Goal: Participate in discussion: Engage in conversation with other users on a specific topic

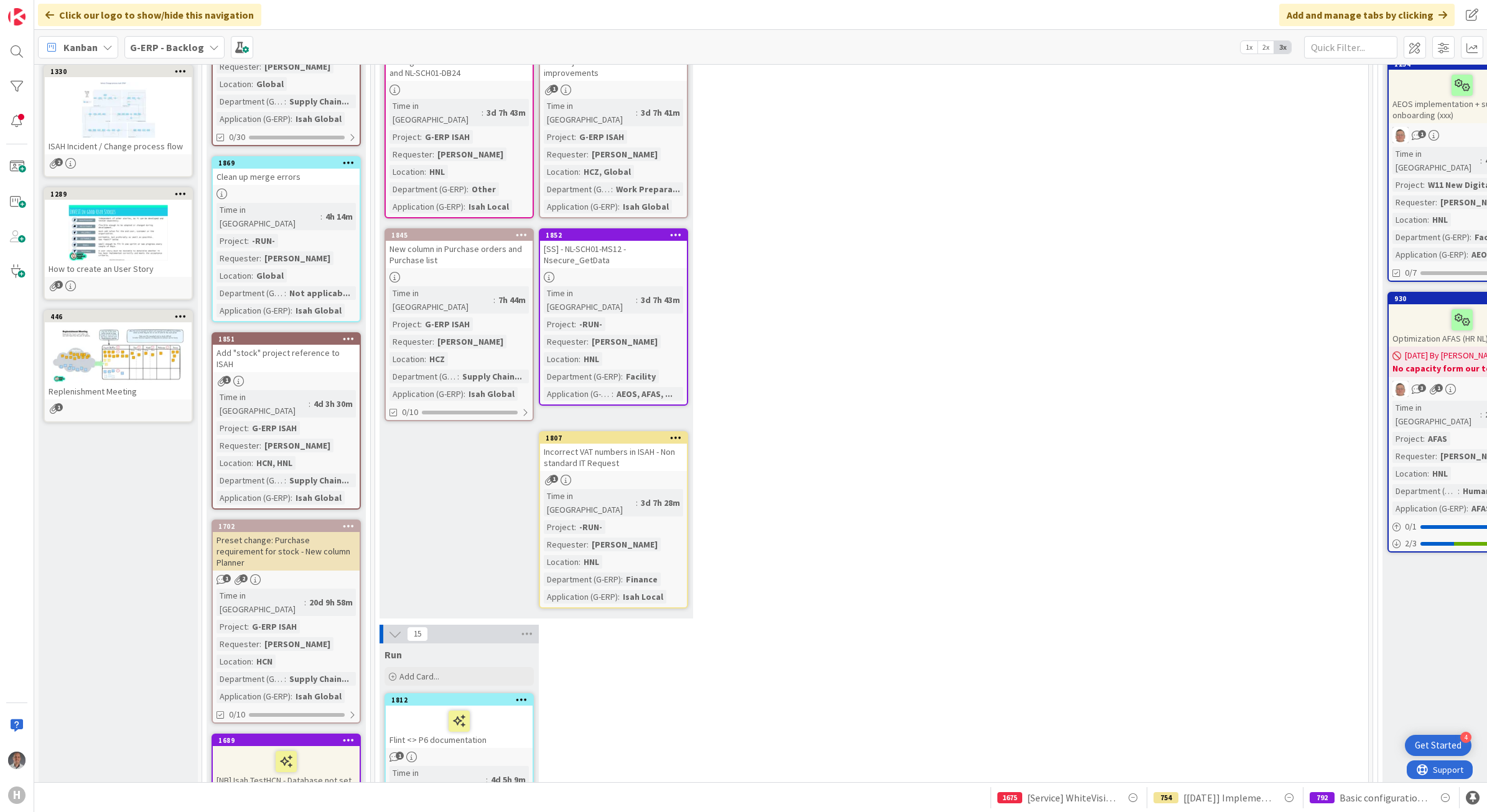
click at [185, 48] on b "G-ERP - Backlog" at bounding box center [167, 47] width 74 height 12
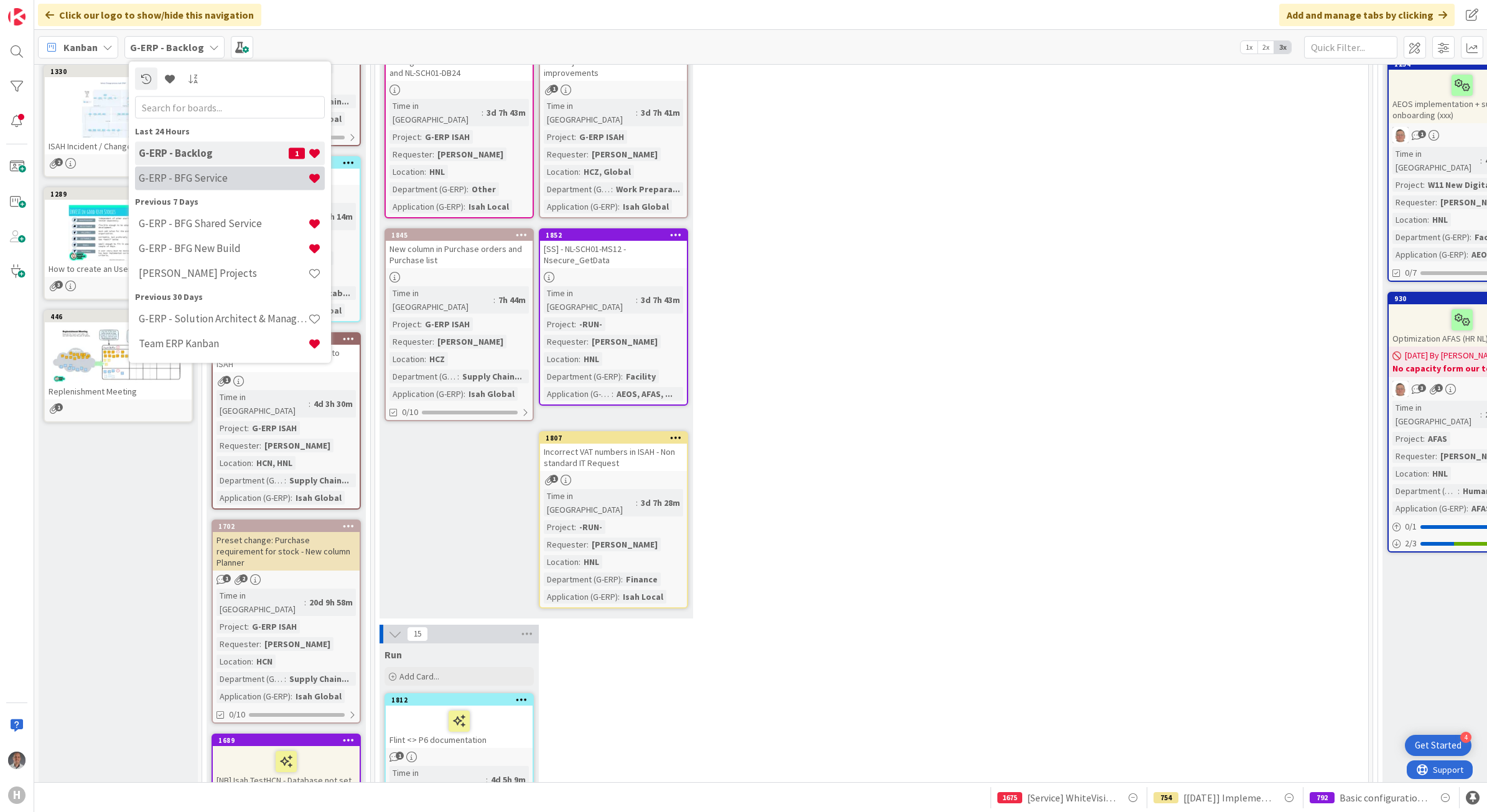
click at [195, 175] on h4 "G-ERP - BFG Service" at bounding box center [224, 178] width 169 height 12
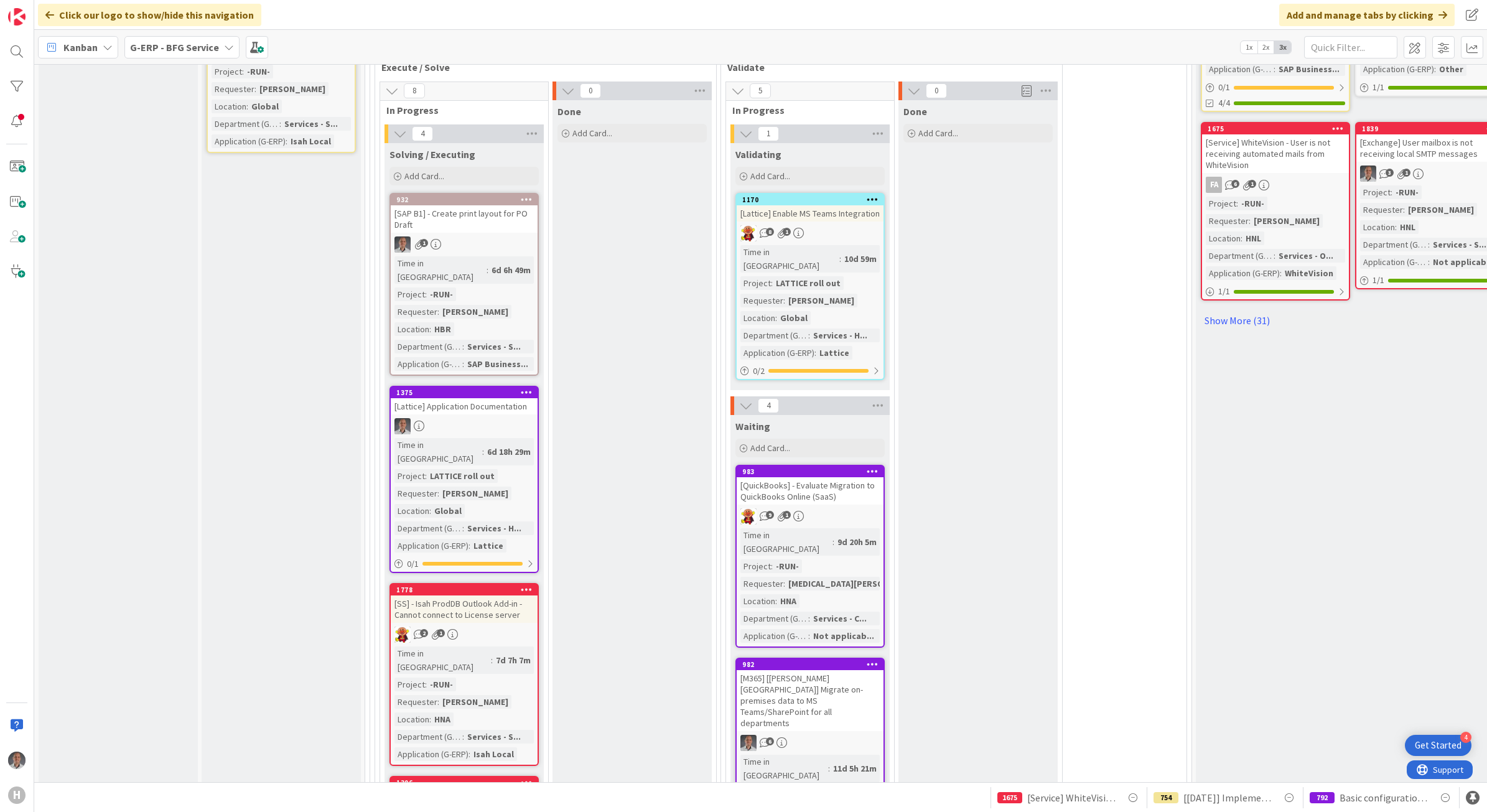
scroll to position [778, 0]
click at [490, 204] on div "[SAP B1] - Create print layout for PO Draft" at bounding box center [464, 218] width 147 height 28
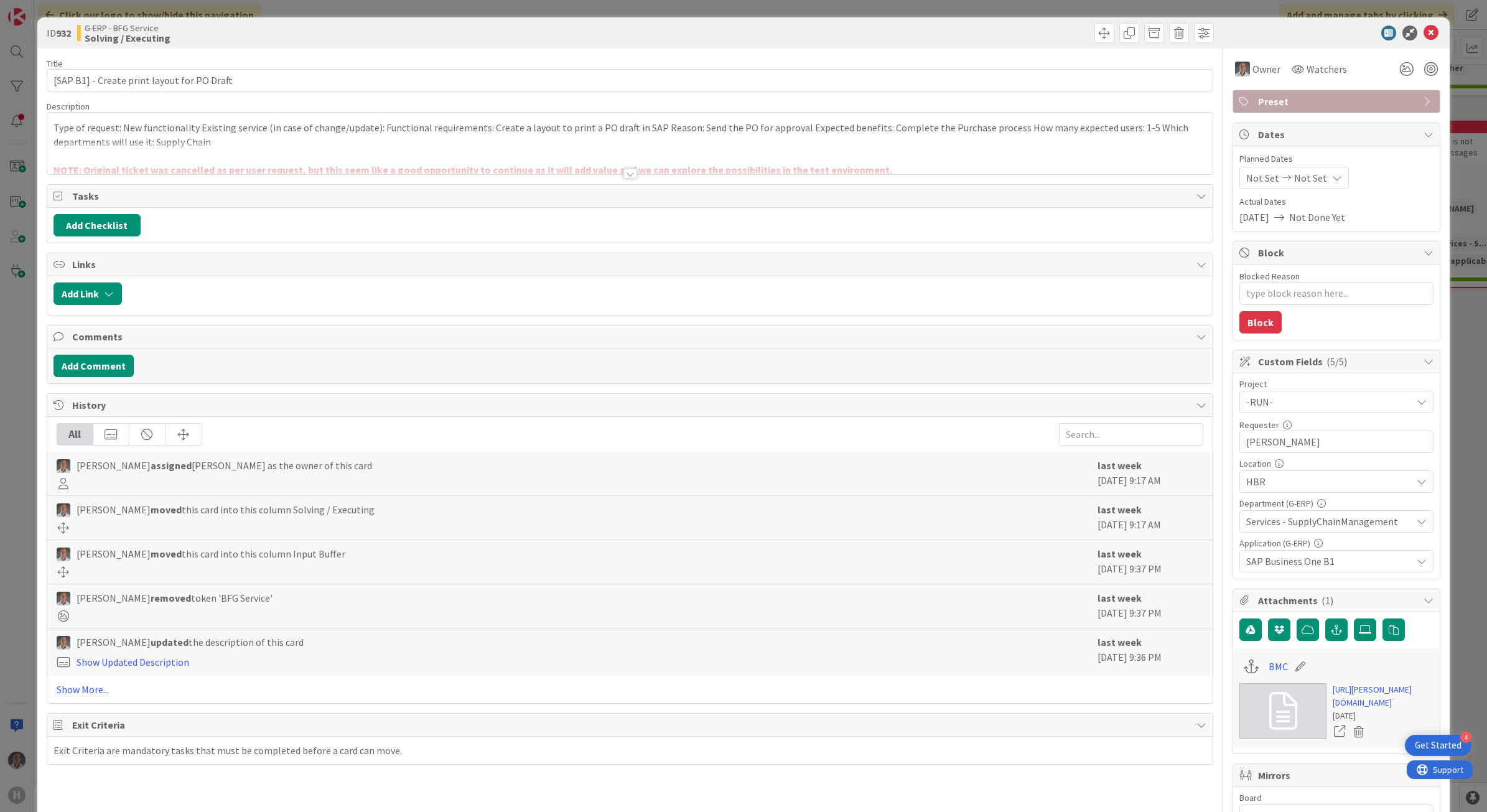
type textarea "x"
click at [92, 367] on button "Add Comment" at bounding box center [94, 365] width 81 height 23
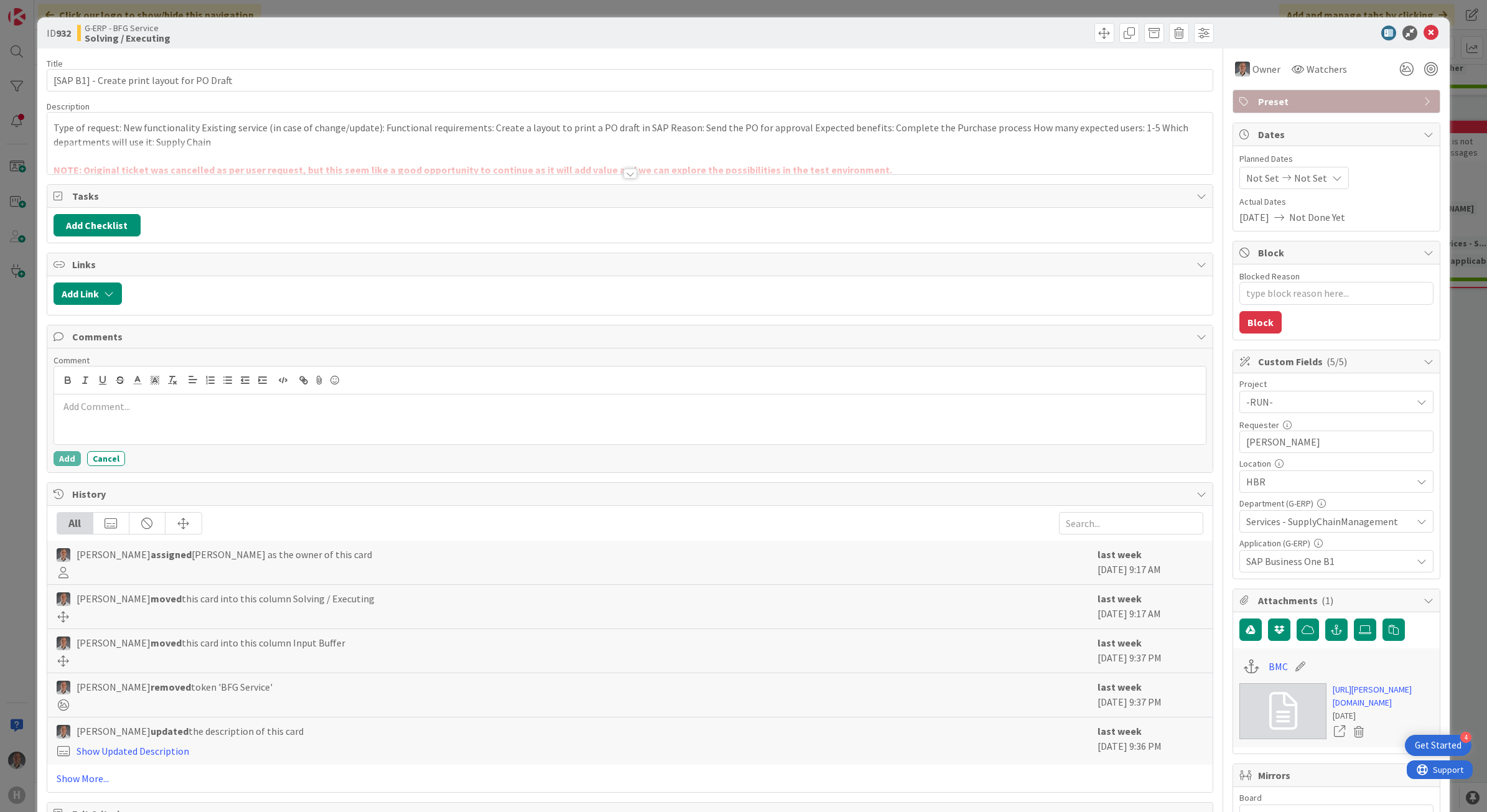
click at [173, 420] on div at bounding box center [630, 419] width 1152 height 50
